Goal: Task Accomplishment & Management: Complete application form

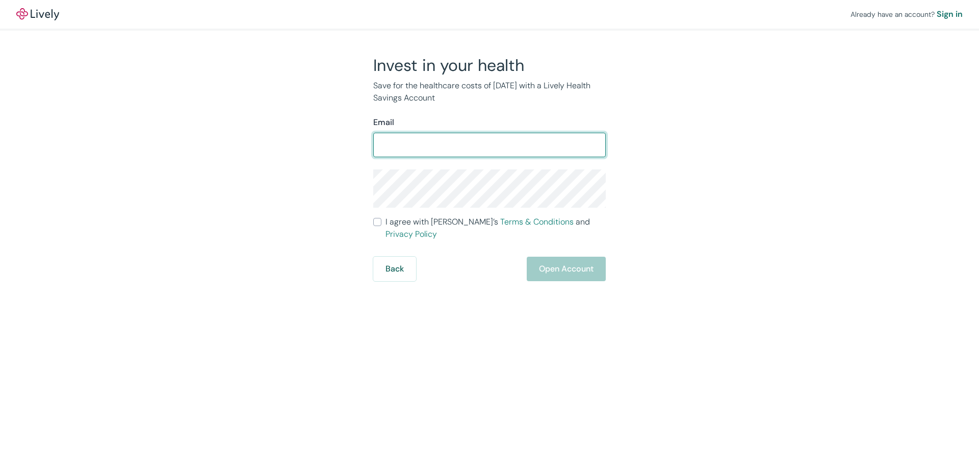
click at [462, 148] on input "Email" at bounding box center [489, 145] width 233 height 20
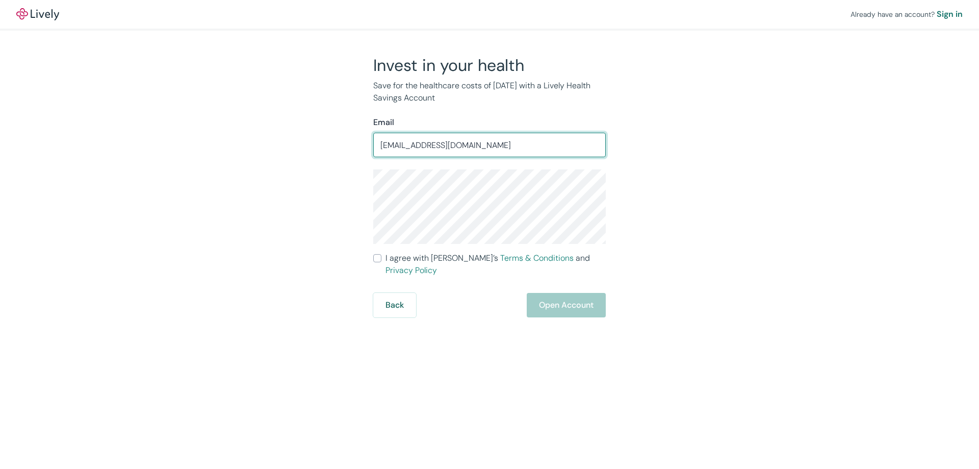
drag, startPoint x: 425, startPoint y: 145, endPoint x: 363, endPoint y: 146, distance: 62.2
click at [363, 146] on div "Invest in your health Save for the healthcare costs of [DATE] with a Lively Hea…" at bounding box center [483, 186] width 245 height 262
type input "[PERSON_NAME][EMAIL_ADDRESS][PERSON_NAME][DOMAIN_NAME]"
click at [738, 238] on div "Already have an account? Sign in Invest in your health Save for the healthcare …" at bounding box center [489, 158] width 979 height 317
click at [454, 260] on span "I agree with Lively’s Terms & Conditions and Privacy Policy" at bounding box center [495, 264] width 220 height 24
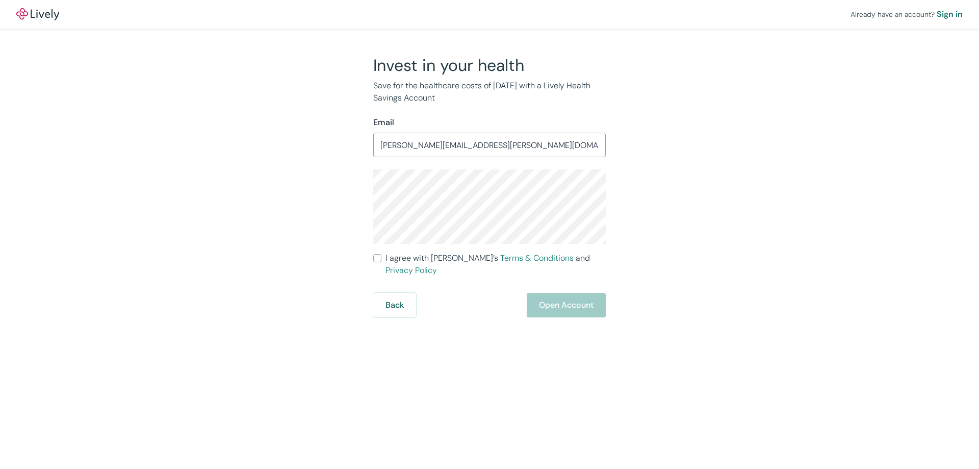
click at [381, 260] on input "I agree with Lively’s Terms & Conditions and Privacy Policy" at bounding box center [377, 258] width 8 height 8
checkbox input "true"
click at [574, 295] on button "Open Account" at bounding box center [566, 305] width 79 height 24
